Goal: Find specific page/section: Find specific page/section

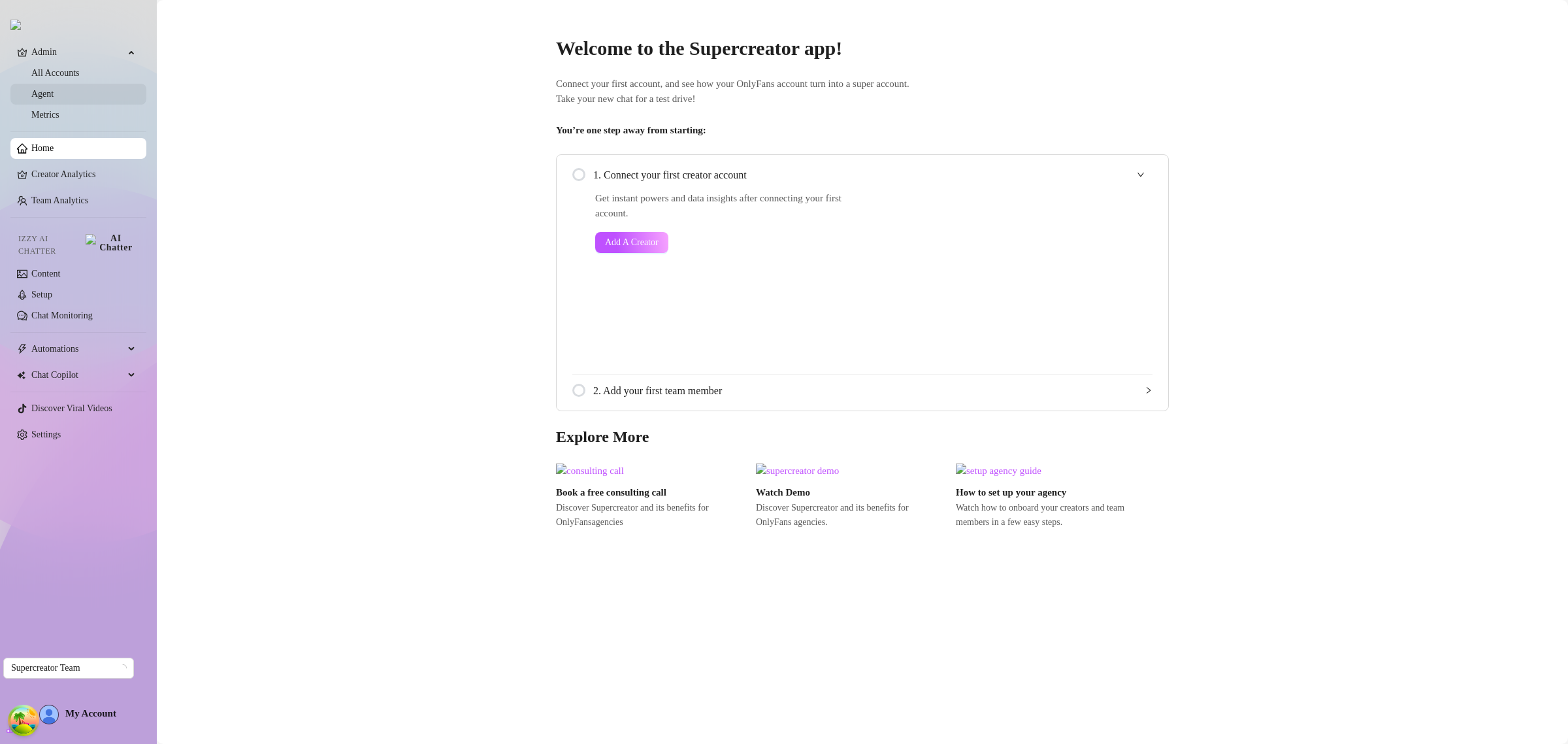
click at [50, 89] on link "Agent" at bounding box center [43, 94] width 23 height 9
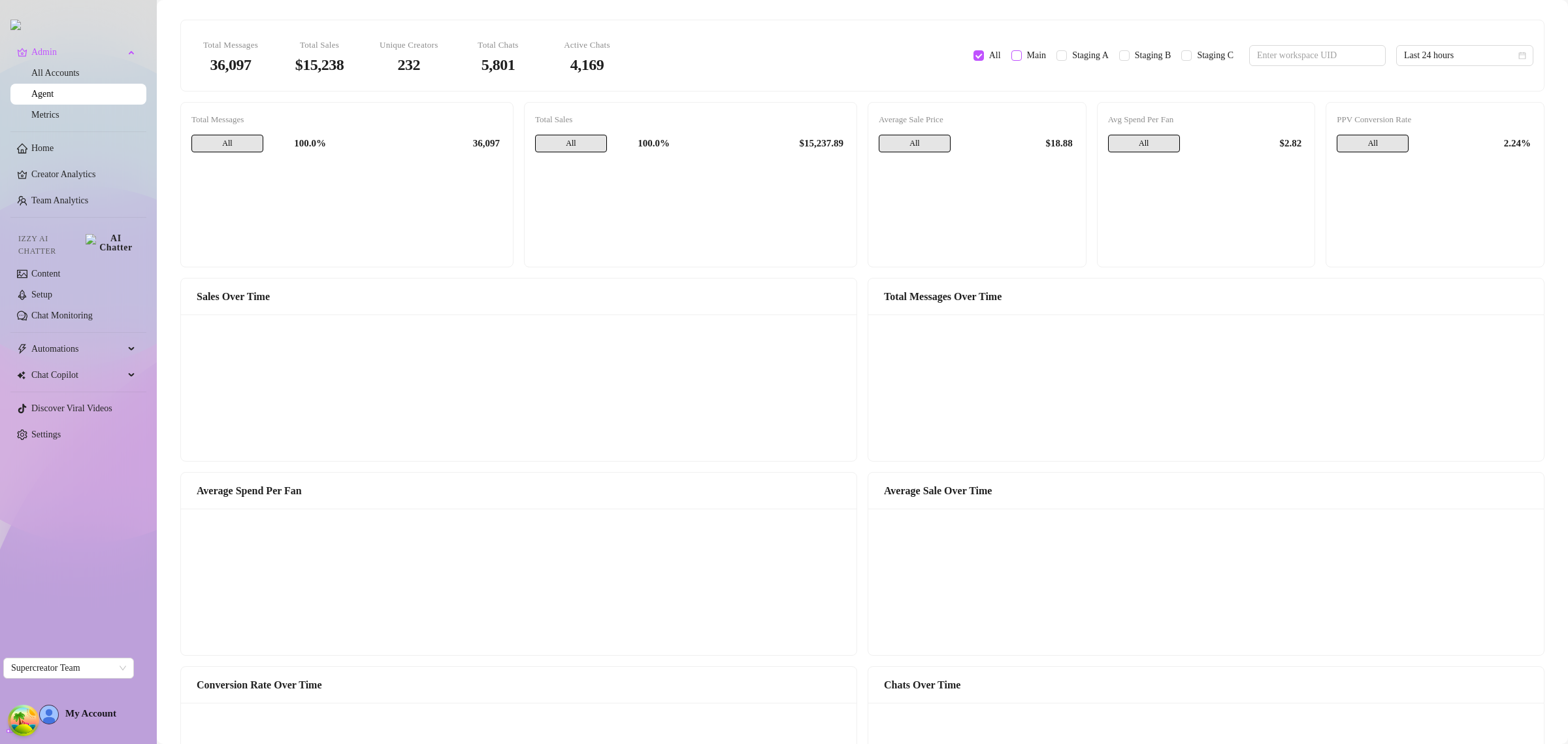
click at [1011, 58] on input "Main" at bounding box center [1016, 55] width 10 height 10
checkbox input "true"
click at [1057, 54] on input "Staging A" at bounding box center [1061, 55] width 10 height 10
checkbox input "true"
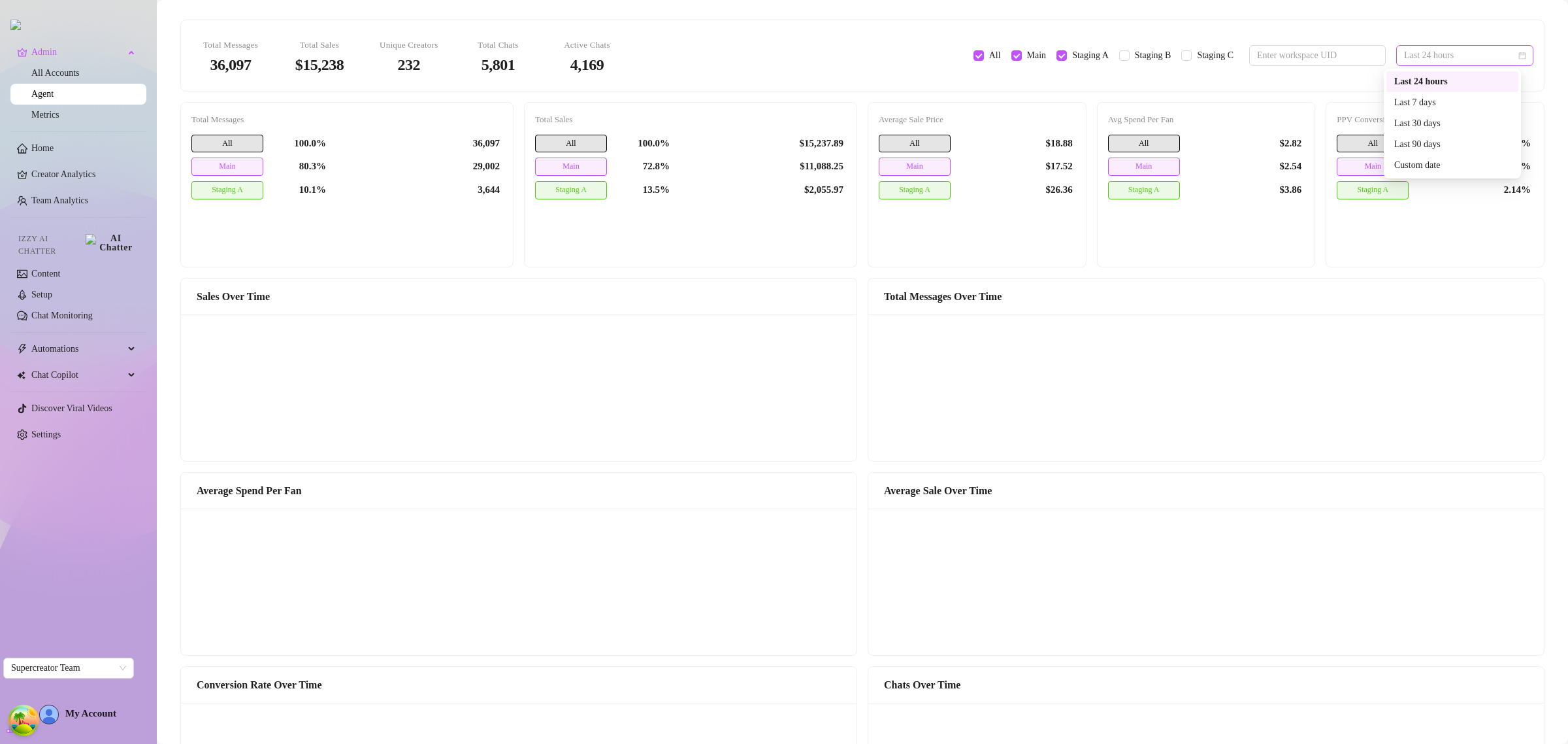
click at [1408, 52] on span "Last 24 hours" at bounding box center [1464, 55] width 122 height 20
click at [1406, 101] on div "Last 7 days" at bounding box center [1452, 102] width 116 height 14
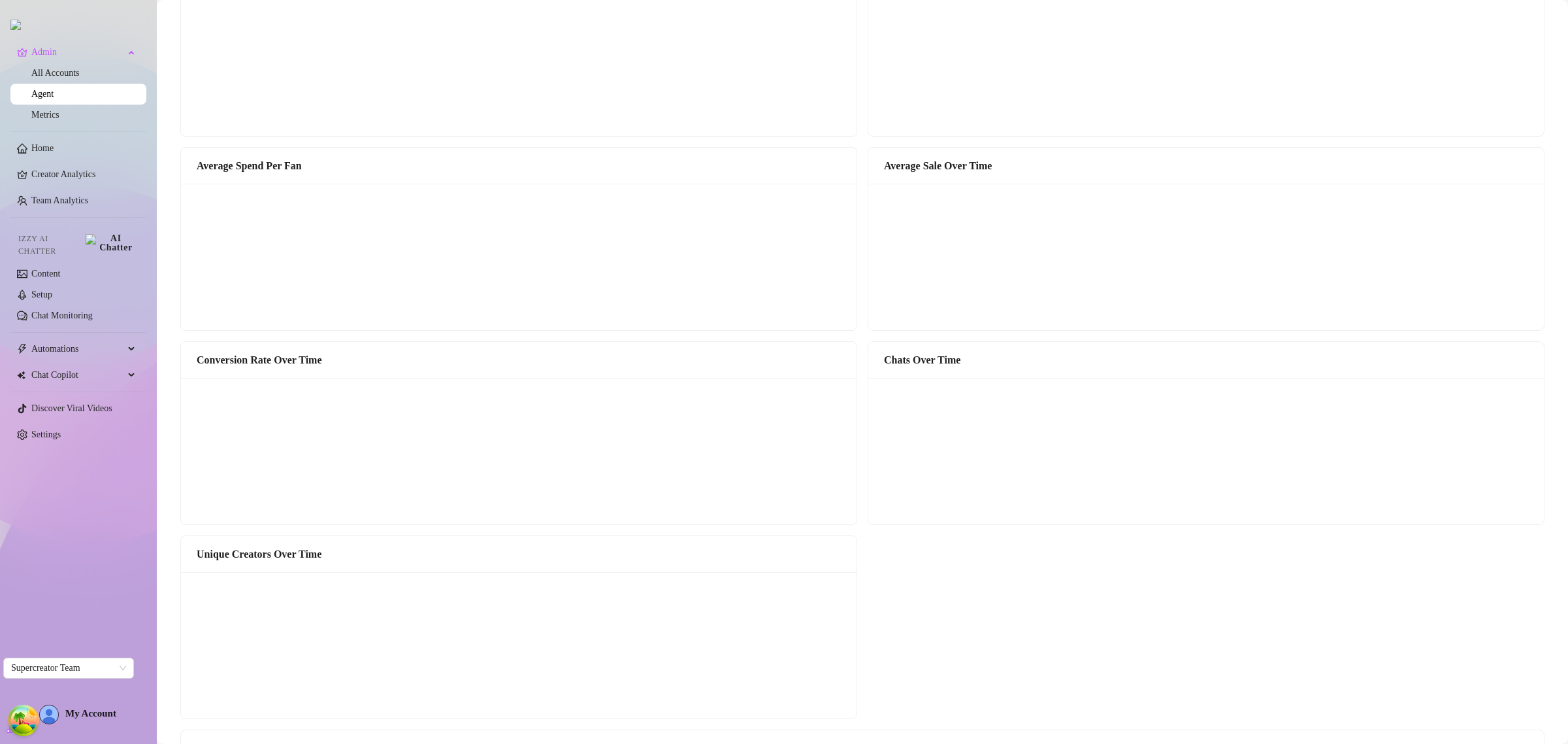
scroll to position [327, 0]
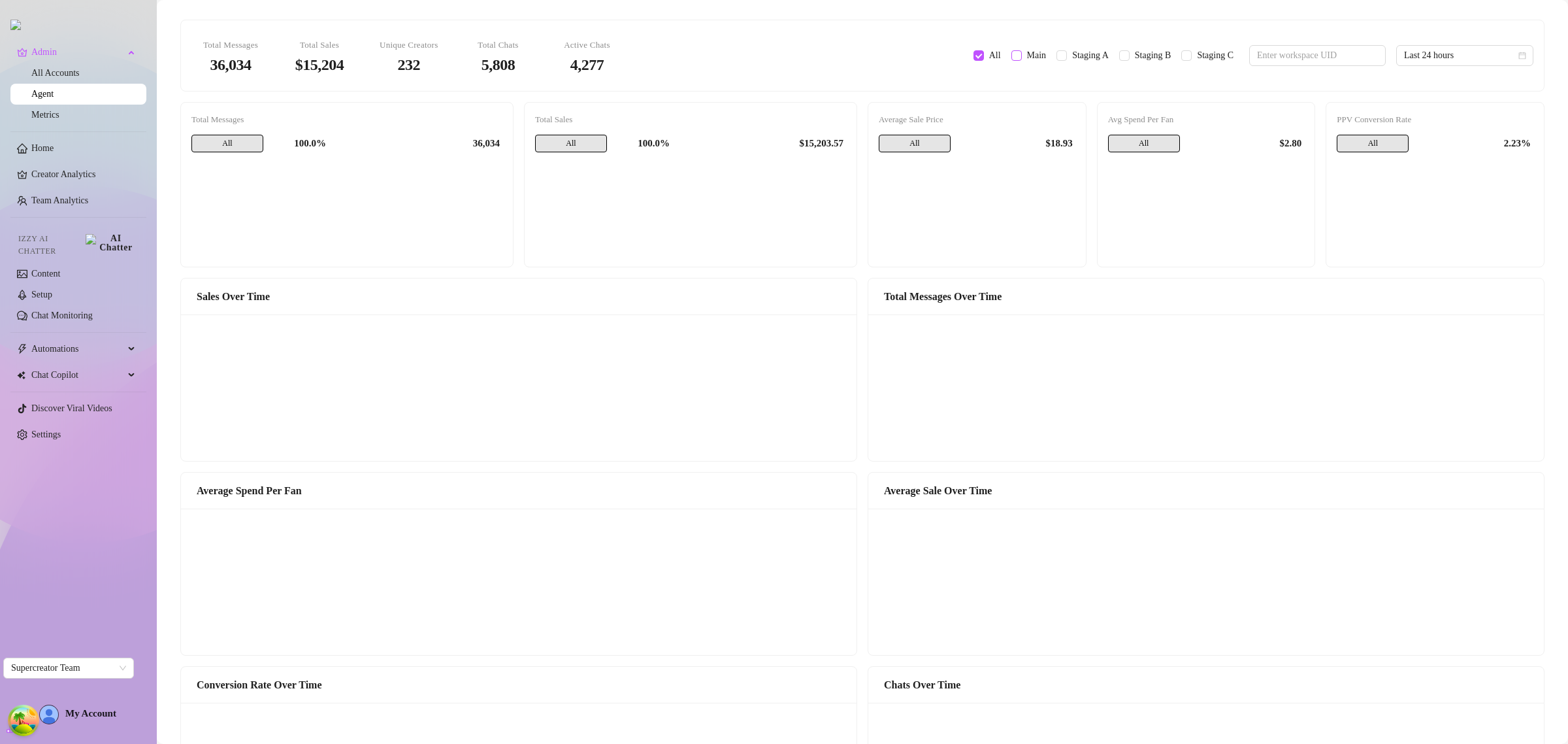
click at [1022, 52] on span "Main" at bounding box center [1037, 55] width 30 height 14
click at [1016, 52] on input "Main" at bounding box center [1016, 55] width 10 height 10
checkbox input "true"
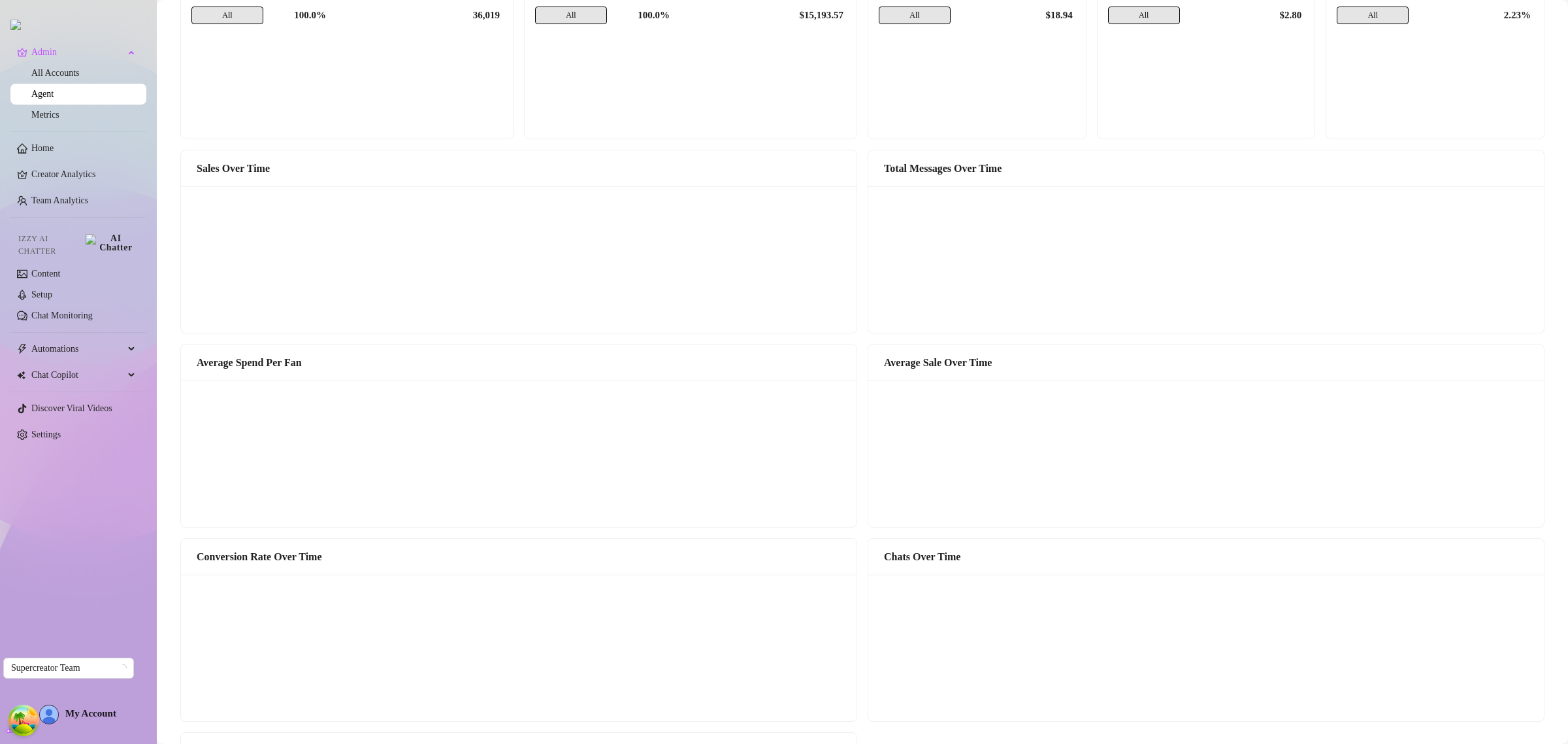
scroll to position [408, 0]
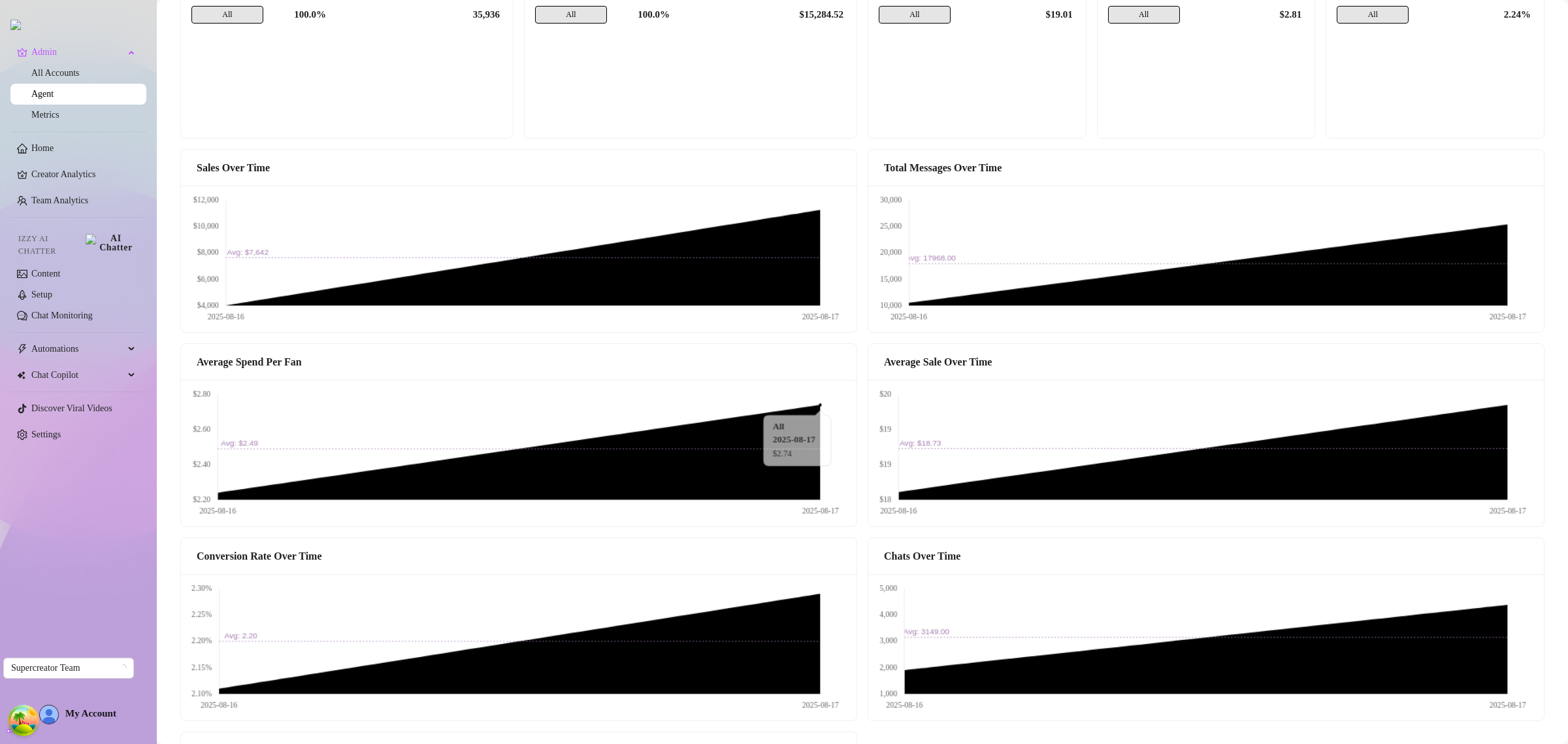
scroll to position [408, 0]
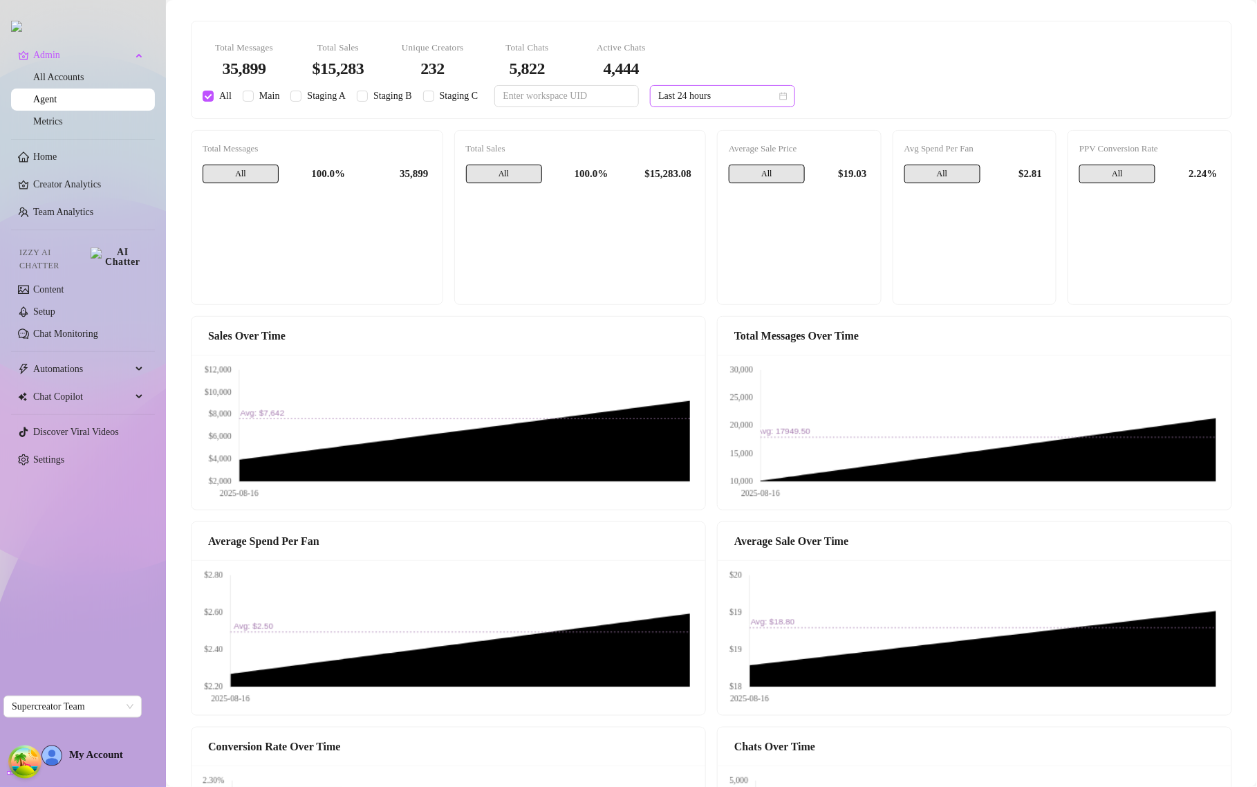
click at [724, 93] on span "Last 24 hours" at bounding box center [722, 96] width 129 height 21
click at [707, 142] on div "Last 7 days" at bounding box center [731, 146] width 123 height 15
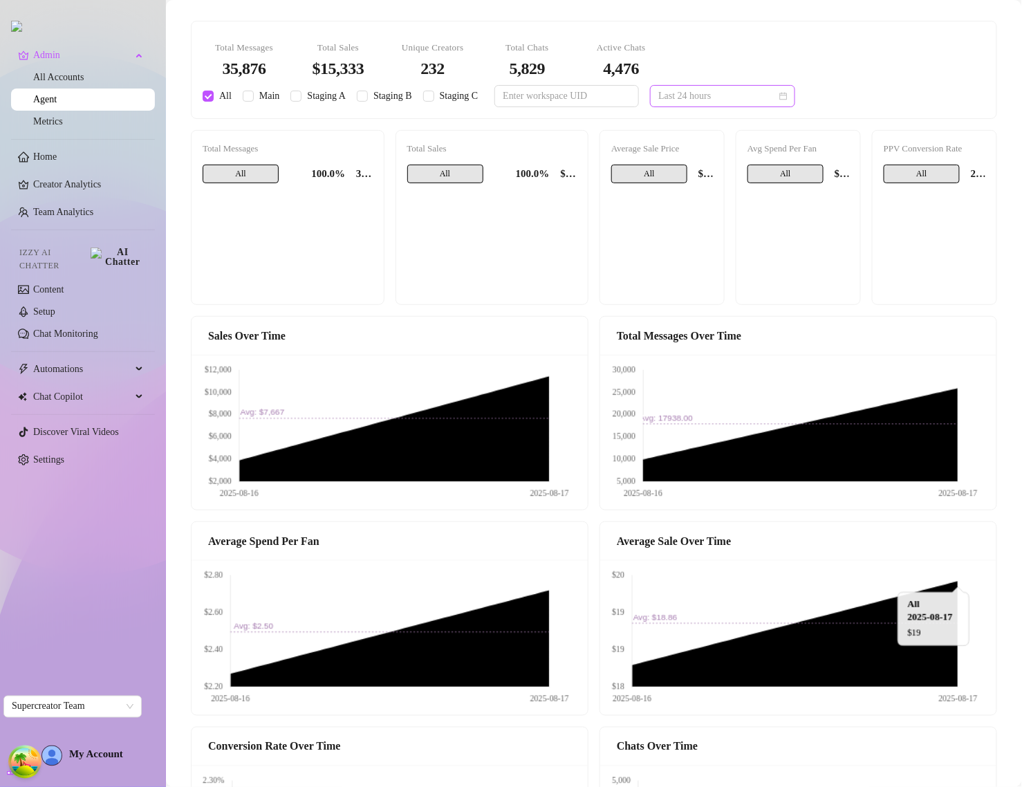
click at [679, 97] on span "Last 24 hours" at bounding box center [722, 96] width 129 height 21
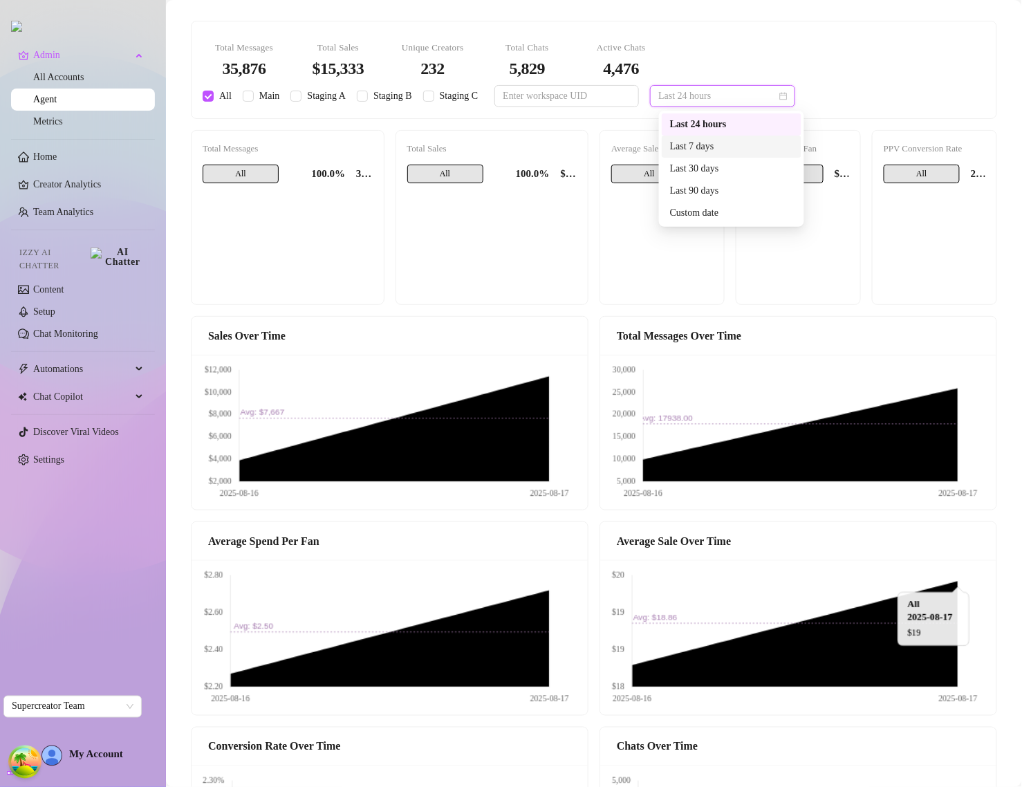
click at [692, 139] on div "Last 7 days" at bounding box center [731, 146] width 123 height 15
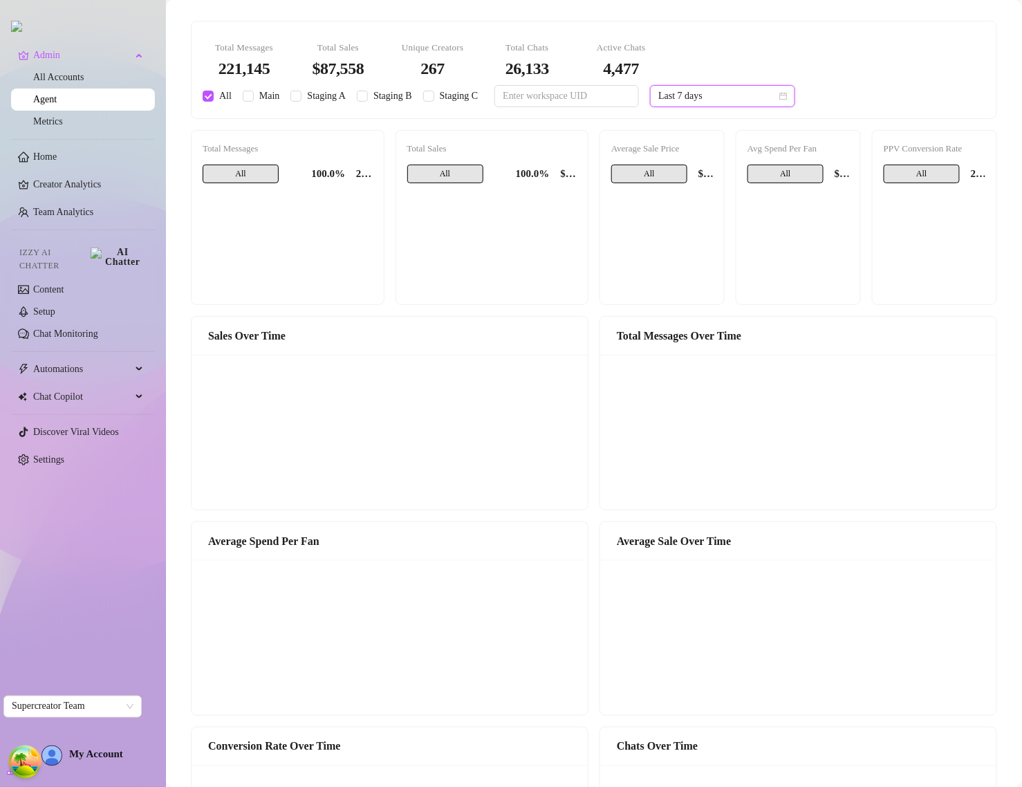
click at [730, 105] on span "Last 7 days" at bounding box center [722, 96] width 129 height 21
click at [707, 165] on div "Last 30 days" at bounding box center [731, 168] width 123 height 15
click at [759, 91] on span "Last 30 days" at bounding box center [722, 96] width 129 height 21
click at [717, 140] on div "Last 7 days" at bounding box center [731, 146] width 123 height 15
click at [720, 95] on span "Last 7 days" at bounding box center [722, 96] width 129 height 21
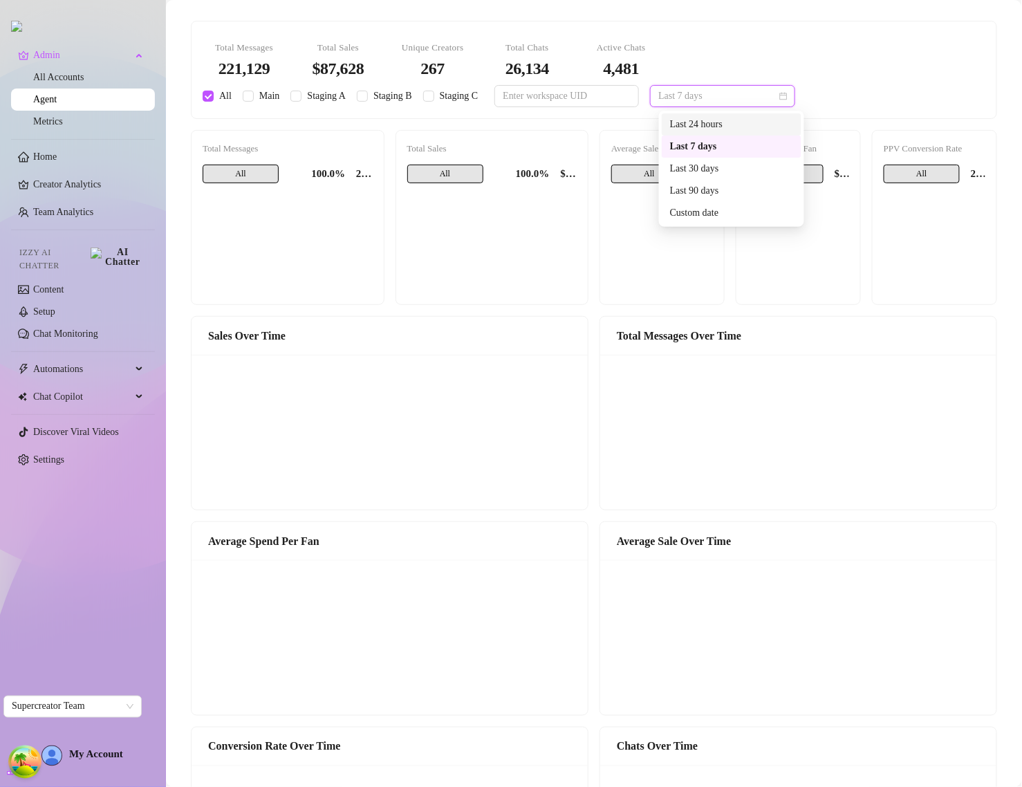
click at [715, 120] on div "Last 24 hours" at bounding box center [731, 124] width 123 height 15
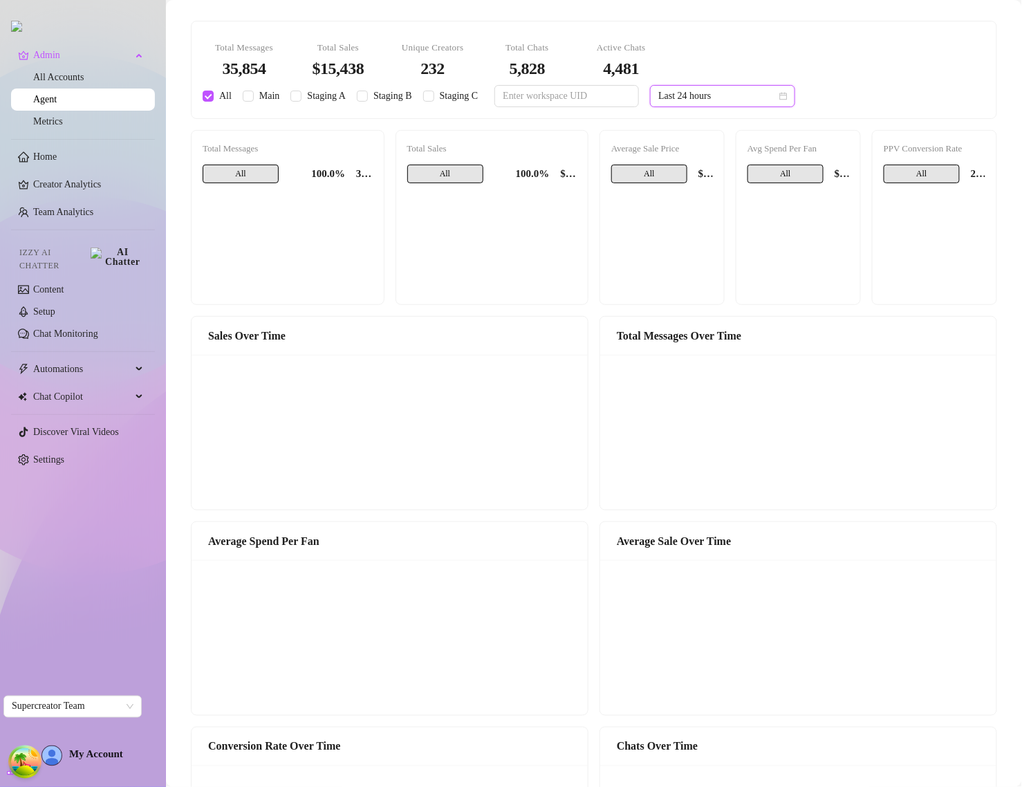
click at [726, 102] on span "Last 24 hours" at bounding box center [722, 96] width 129 height 21
click at [724, 140] on div "Last 7 days" at bounding box center [731, 146] width 123 height 15
click at [727, 84] on div "Total Messages 35,855 Total Sales $15,484 Unique Creators 232 Total Chats 5,827…" at bounding box center [593, 69] width 799 height 75
click at [724, 93] on span "Last 24 hours" at bounding box center [722, 96] width 129 height 21
click at [696, 142] on div "Last 7 days" at bounding box center [731, 146] width 123 height 15
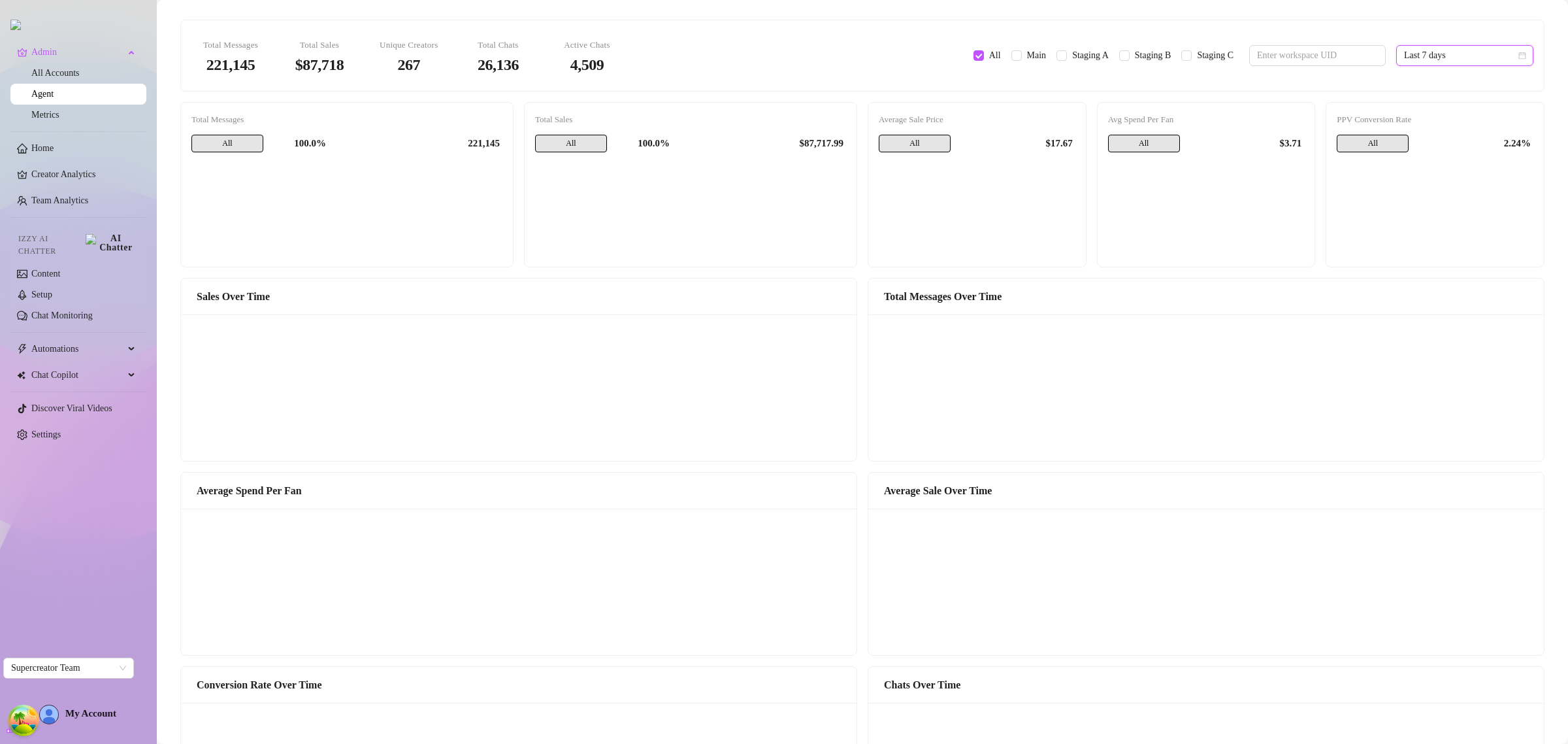
click at [965, 53] on span "Last 7 days" at bounding box center [1464, 55] width 122 height 20
click at [965, 75] on div "Last 24 hours" at bounding box center [1452, 81] width 116 height 14
click at [965, 51] on span "Last 24 hours" at bounding box center [1464, 55] width 122 height 20
click at [965, 98] on div "Last 7 days" at bounding box center [1452, 102] width 116 height 14
click at [965, 51] on span "Last 7 days" at bounding box center [1464, 55] width 122 height 20
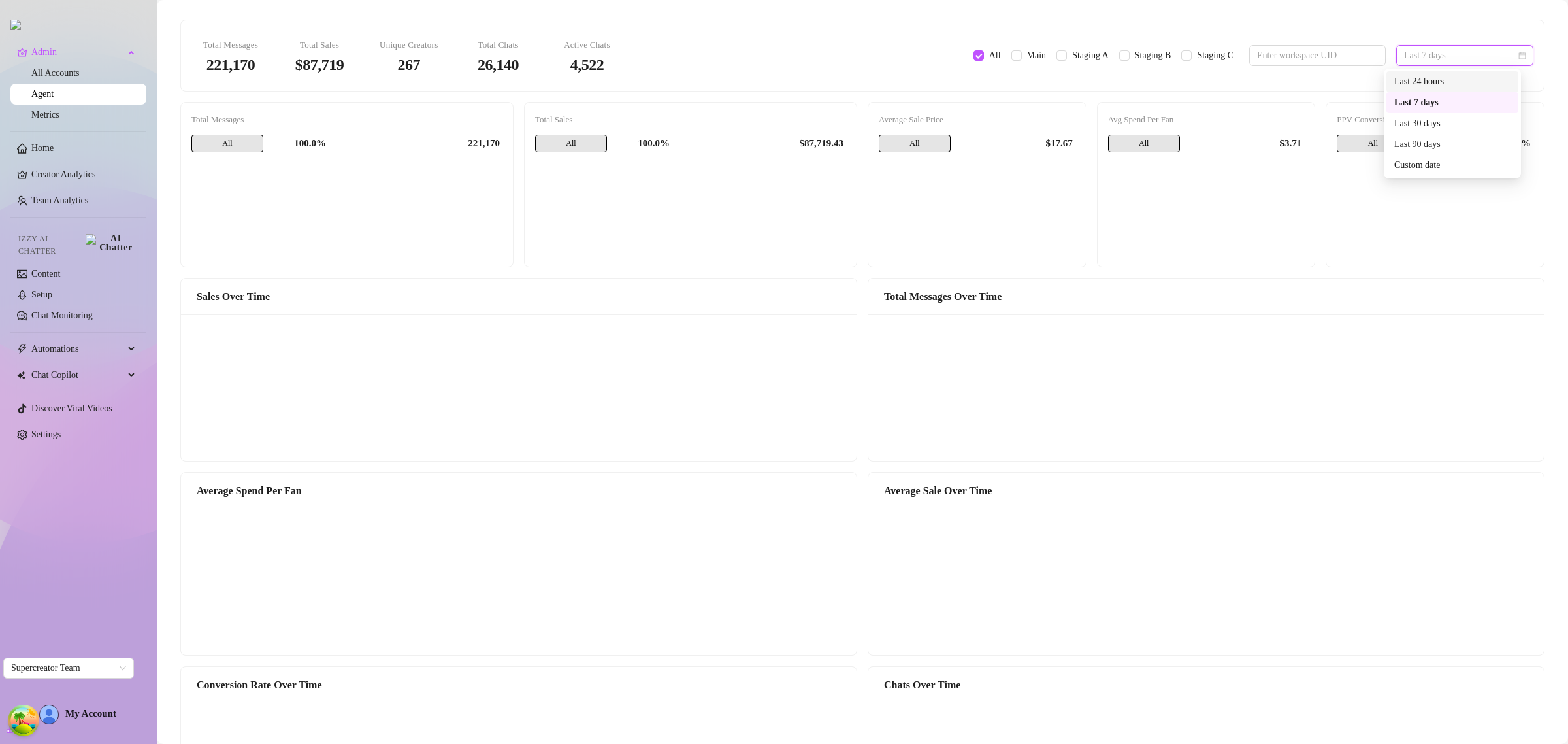
click at [965, 80] on div "Last 24 hours" at bounding box center [1452, 81] width 116 height 14
click at [1404, 49] on span "Last 24 hours" at bounding box center [1464, 55] width 122 height 20
click at [1402, 101] on div "Last 7 days" at bounding box center [1452, 102] width 116 height 14
click at [1434, 51] on span "Last 7 days" at bounding box center [1464, 55] width 122 height 20
click at [1422, 77] on div "Last 24 hours" at bounding box center [1452, 81] width 116 height 14
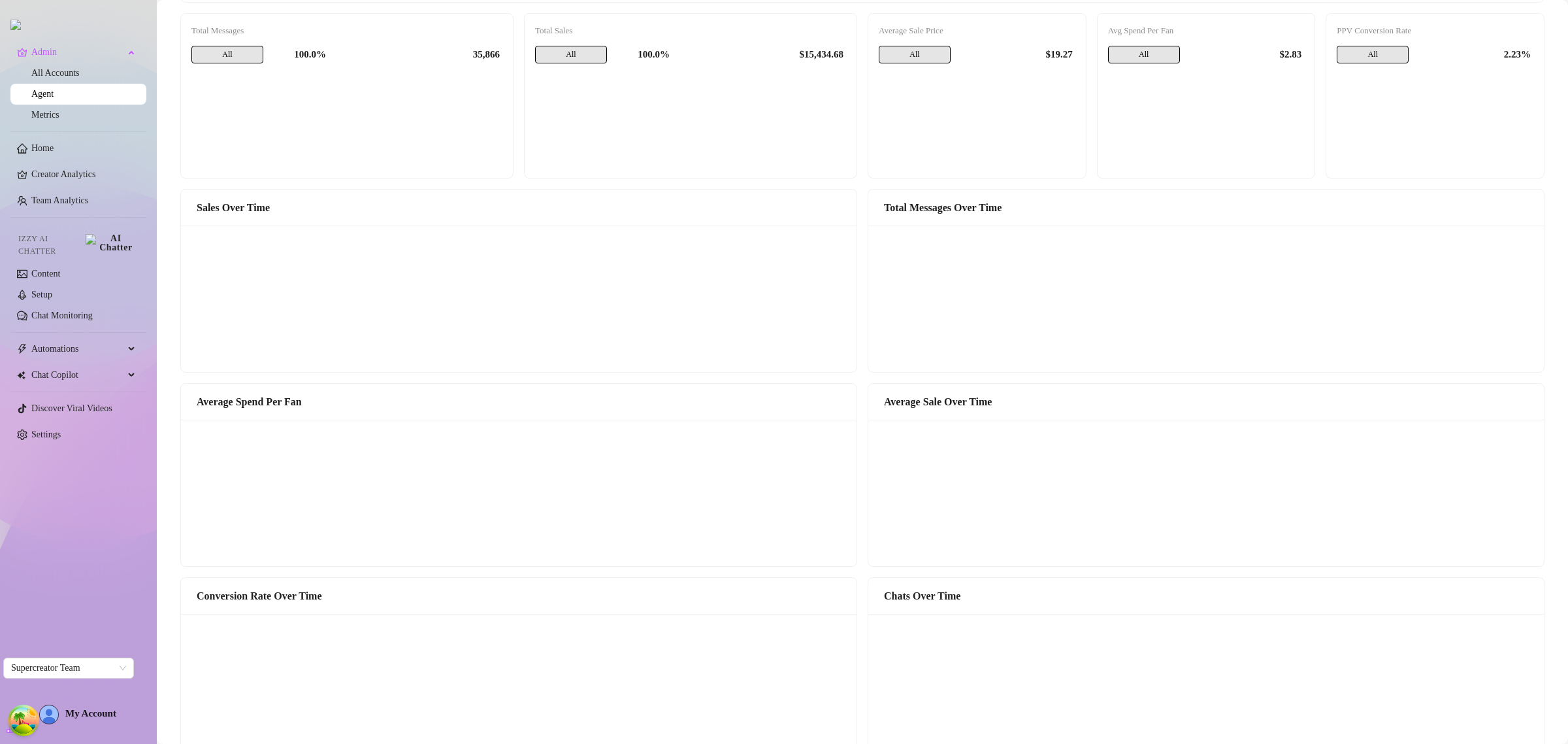
scroll to position [327, 0]
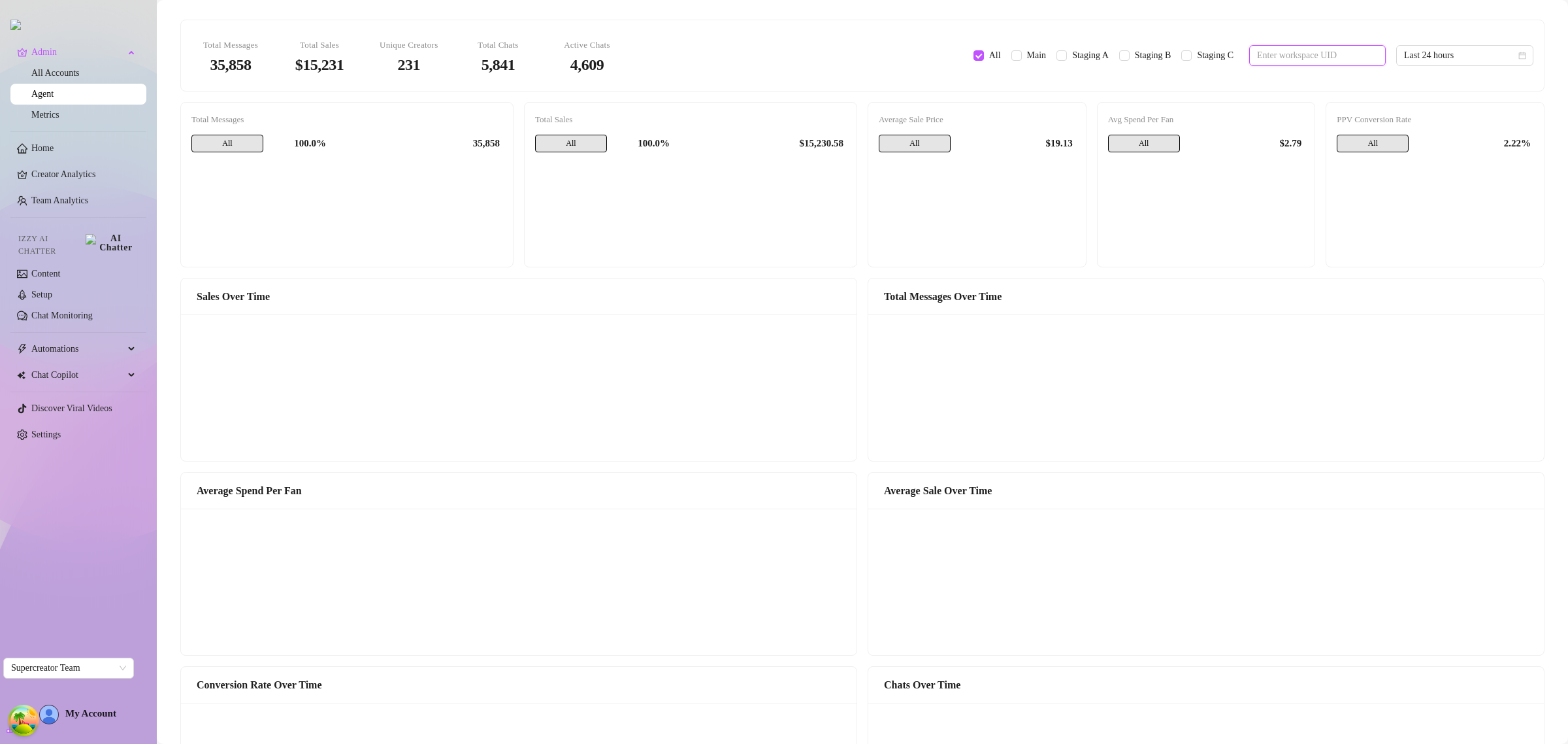
click at [1268, 59] on input "text" at bounding box center [1312, 55] width 111 height 14
paste input "LPk4spZlZuaxWBoC7ALgPjncysX2"
type input "LPk4spZlZuaxWBoC7ALgPjncysX2"
click at [1370, 56] on icon "close-circle" at bounding box center [1373, 56] width 8 height 8
click at [852, 69] on div "Total Messages 35,858 Total Sales $15,231 Unique Creators 231 Total Chats 5,841…" at bounding box center [862, 55] width 1357 height 50
